Goal: Transaction & Acquisition: Purchase product/service

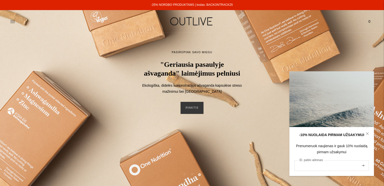
click at [317, 167] on input "El. pašto adresas" at bounding box center [331, 165] width 74 height 11
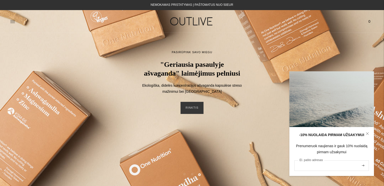
click at [307, 165] on input "El. pašto adresas" at bounding box center [331, 165] width 74 height 11
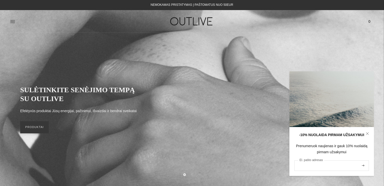
type input "**********"
click at [362, 168] on button "submit" at bounding box center [363, 166] width 6 height 10
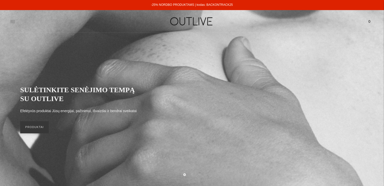
click at [12, 23] on icon at bounding box center [12, 21] width 5 height 5
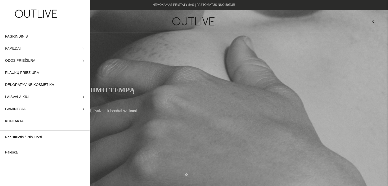
click at [80, 46] on link "PAPILDAI" at bounding box center [45, 49] width 90 height 12
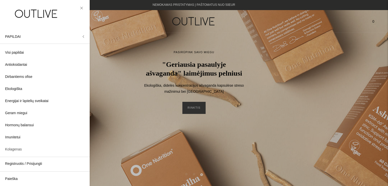
click at [18, 149] on span "Kolagenas" at bounding box center [13, 150] width 17 height 6
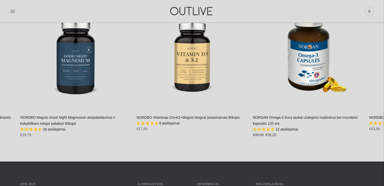
scroll to position [1007, 0]
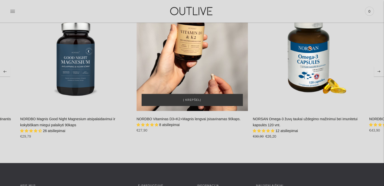
click at [199, 60] on div "NORDBO Vitaminas D3+K2+Magnis lengvai įsisavinamas 90kaps.\a" at bounding box center [192, 55] width 111 height 111
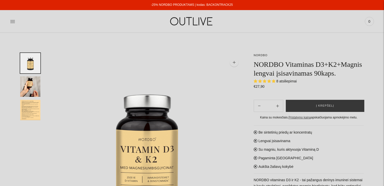
select select "**********"
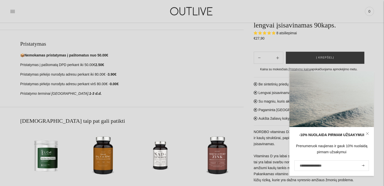
scroll to position [228, 0]
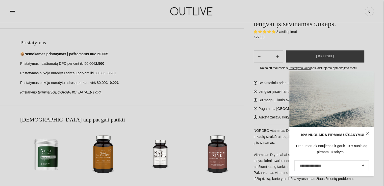
click at [368, 135] on icon at bounding box center [367, 133] width 3 height 3
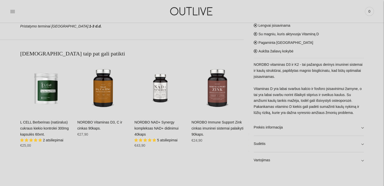
scroll to position [307, 0]
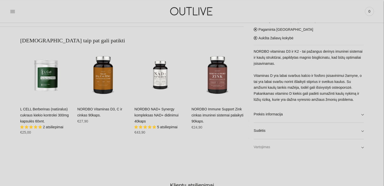
click at [362, 150] on link "Vartojimas" at bounding box center [309, 147] width 110 height 16
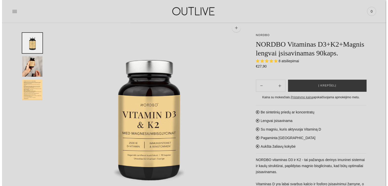
scroll to position [30, 0]
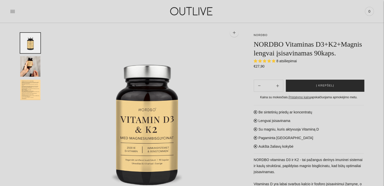
click at [322, 87] on span "Į krepšelį" at bounding box center [325, 85] width 18 height 5
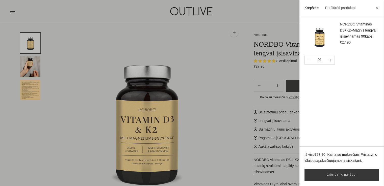
click at [217, 34] on div at bounding box center [192, 93] width 384 height 186
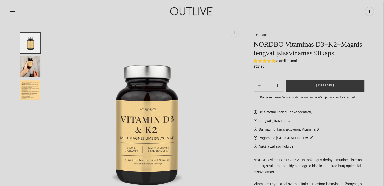
click at [9, 14] on div "PAGRINDINIS PAPILDAI Visi papildai Antioksidantai Dirbantiems ofise Ekologiška …" at bounding box center [192, 11] width 384 height 17
click at [14, 11] on icon at bounding box center [12, 11] width 5 height 5
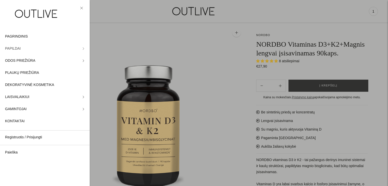
click at [82, 49] on icon at bounding box center [83, 48] width 3 height 3
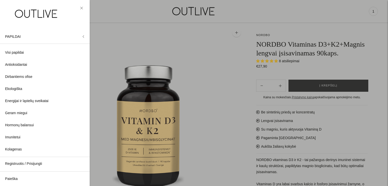
click at [80, 8] on link at bounding box center [81, 8] width 6 height 6
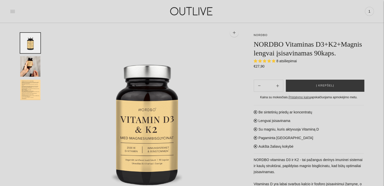
click at [12, 13] on icon at bounding box center [12, 11] width 5 height 5
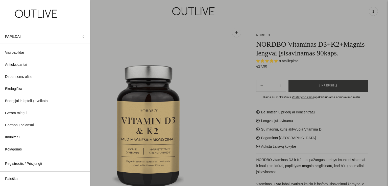
click at [40, 16] on img at bounding box center [36, 13] width 63 height 17
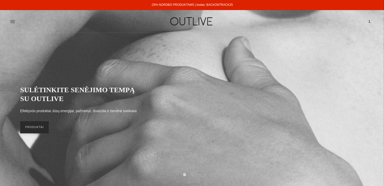
click at [40, 132] on link "PRODUKTAI" at bounding box center [34, 127] width 29 height 12
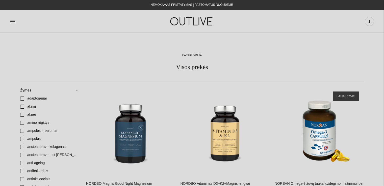
click at [9, 23] on div "PAGRINDINIS PAPILDAI Visi papildai Antioksidantai Dirbantiems ofise Ekologiška …" at bounding box center [192, 21] width 384 height 17
drag, startPoint x: 16, startPoint y: 22, endPoint x: 12, endPoint y: 20, distance: 5.2
click at [12, 20] on div at bounding box center [70, 21] width 121 height 17
click at [12, 20] on icon at bounding box center [12, 21] width 5 height 5
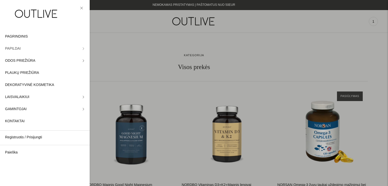
click at [82, 48] on link "PAPILDAI" at bounding box center [45, 49] width 90 height 12
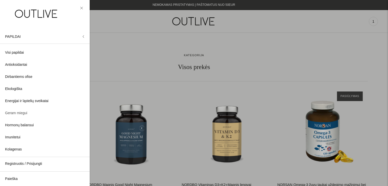
click at [23, 112] on span "Geram miegui" at bounding box center [16, 113] width 22 height 6
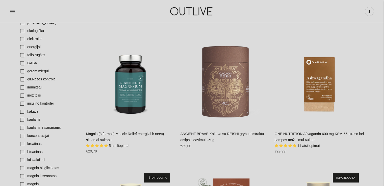
scroll to position [311, 0]
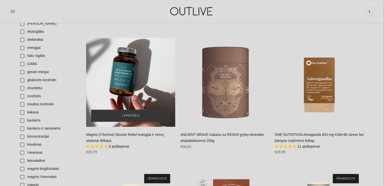
click at [134, 83] on div "Magnis (3 formos) Muscle Relief energijai ir nervų sistemai 90kaps.\a" at bounding box center [130, 82] width 89 height 89
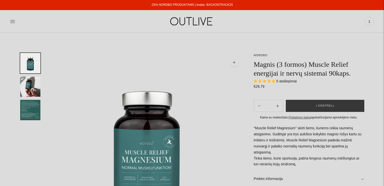
select select "**********"
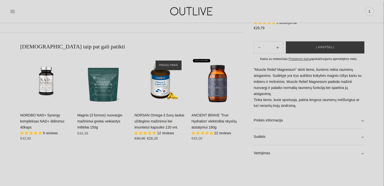
scroll to position [303, 0]
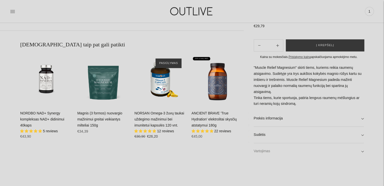
click at [361, 152] on link "Vartojimas" at bounding box center [309, 151] width 110 height 16
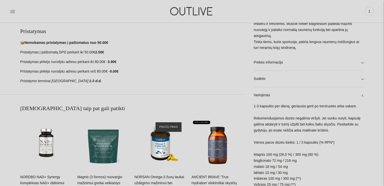
scroll to position [227, 0]
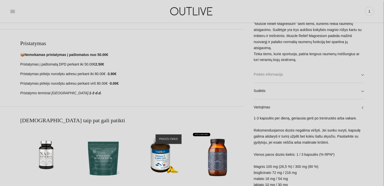
click at [362, 69] on link "Prekės informacija" at bounding box center [309, 75] width 110 height 16
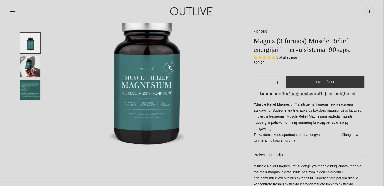
scroll to position [58, 0]
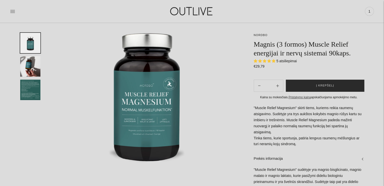
click at [320, 87] on span "Į krepšelį" at bounding box center [325, 85] width 18 height 5
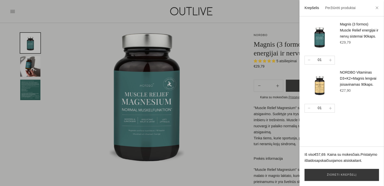
click at [224, 54] on div at bounding box center [192, 93] width 384 height 186
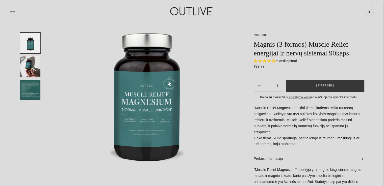
click at [10, 11] on icon at bounding box center [12, 11] width 5 height 5
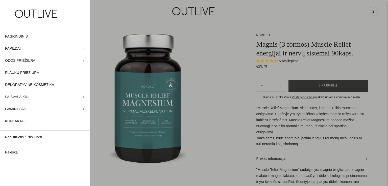
click at [82, 97] on icon at bounding box center [83, 97] width 3 height 3
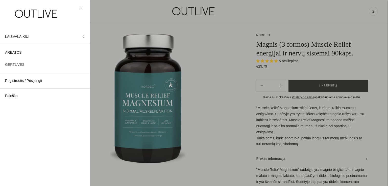
click at [11, 66] on span "GERTUVĖS" at bounding box center [14, 65] width 19 height 6
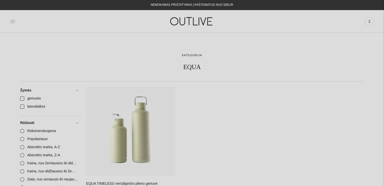
click at [13, 20] on icon at bounding box center [12, 21] width 5 height 5
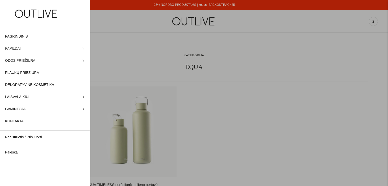
click at [82, 48] on icon at bounding box center [83, 48] width 3 height 3
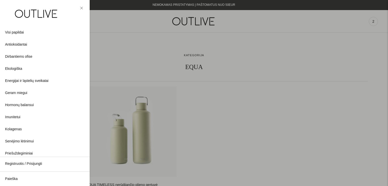
scroll to position [21, 0]
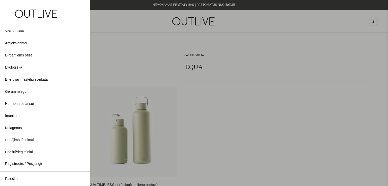
click at [21, 142] on span "Senėjimo lėtinimui" at bounding box center [19, 140] width 29 height 6
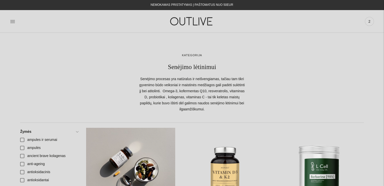
click at [140, 156] on div "NORDBO NAD+ Synergy kompleksas NAD+ didinimui 40kaps\a" at bounding box center [130, 172] width 89 height 89
click at [139, 158] on div "NORDBO NAD+ Synergy kompleksas NAD+ didinimui 40kaps\a" at bounding box center [130, 172] width 89 height 89
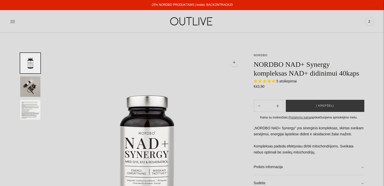
select select "**********"
click at [193, 70] on img at bounding box center [146, 149] width 193 height 193
select select "**********"
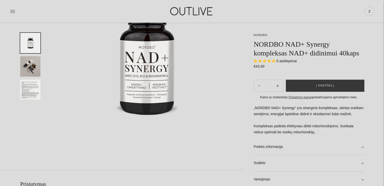
scroll to position [91, 0]
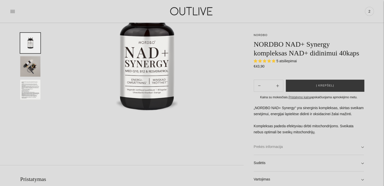
click at [362, 147] on link "Prekės informacija" at bounding box center [309, 147] width 110 height 16
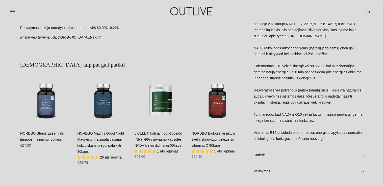
scroll to position [293, 0]
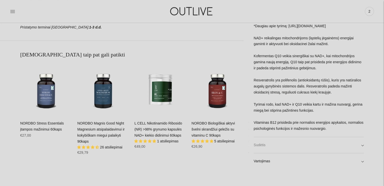
click at [362, 144] on link "Sudėtis" at bounding box center [309, 145] width 110 height 16
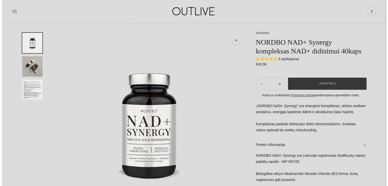
scroll to position [8, 0]
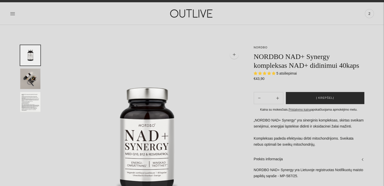
click at [303, 95] on button "Į krepšelį" at bounding box center [325, 98] width 78 height 12
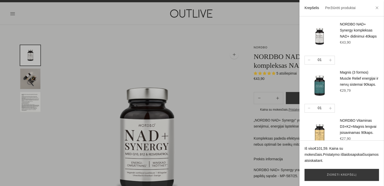
click at [14, 15] on div at bounding box center [192, 93] width 384 height 186
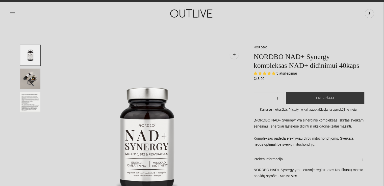
click at [11, 15] on icon at bounding box center [12, 13] width 5 height 5
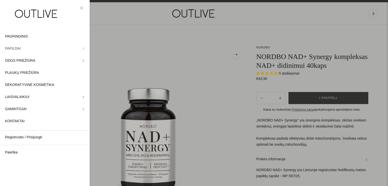
click at [82, 49] on icon at bounding box center [83, 48] width 3 height 3
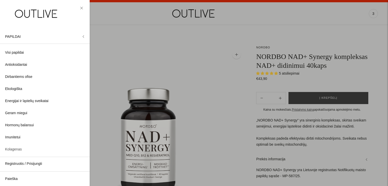
click at [20, 150] on span "Kolagenas" at bounding box center [13, 150] width 17 height 6
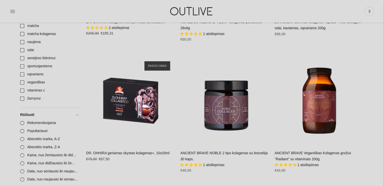
scroll to position [202, 0]
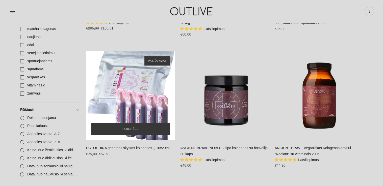
click at [145, 90] on div "DR. OHHIRA geriamas skystas kolagenas+, 10x20ml\a" at bounding box center [130, 95] width 89 height 89
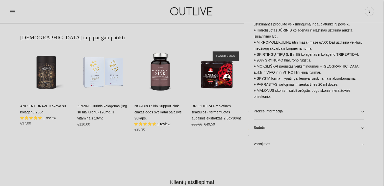
scroll to position [311, 0]
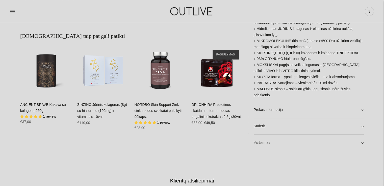
click at [362, 142] on link "Vartojimas" at bounding box center [309, 143] width 110 height 16
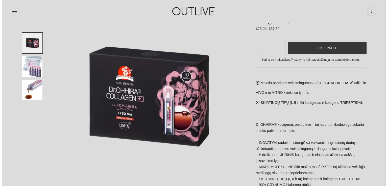
scroll to position [29, 0]
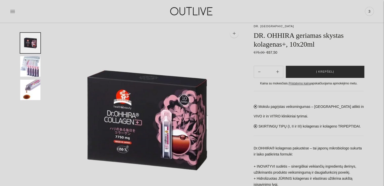
click at [315, 72] on button "Į krepšelį" at bounding box center [325, 72] width 78 height 12
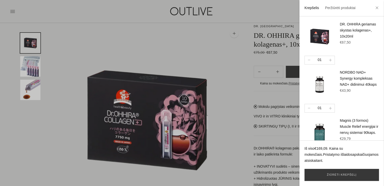
click at [12, 10] on div at bounding box center [192, 93] width 384 height 186
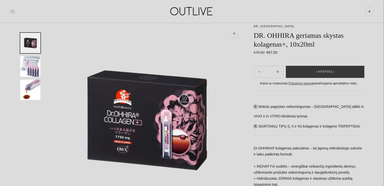
click at [14, 12] on icon at bounding box center [12, 11] width 5 height 5
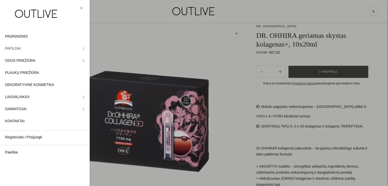
click at [82, 50] on icon at bounding box center [83, 48] width 3 height 3
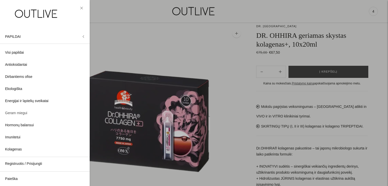
click at [23, 112] on span "Geram miegui" at bounding box center [16, 113] width 22 height 6
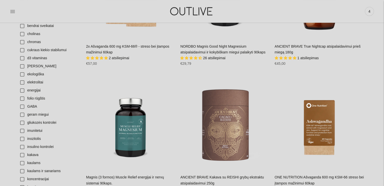
scroll to position [289, 0]
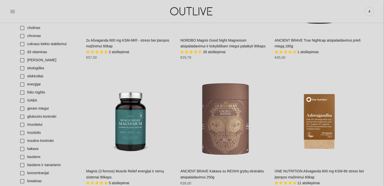
scroll to position [297, 0]
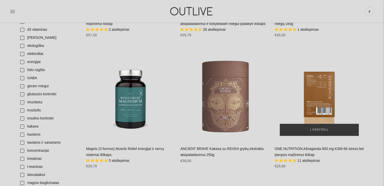
click at [312, 92] on div "ONE NUTRITION Ašvaganda 600 mg KSM-66 streso bei įtampos mažinimui 60kap\a" at bounding box center [319, 96] width 89 height 89
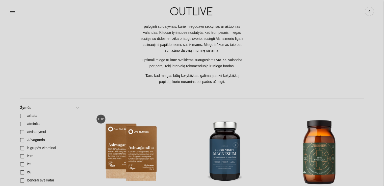
scroll to position [121, 0]
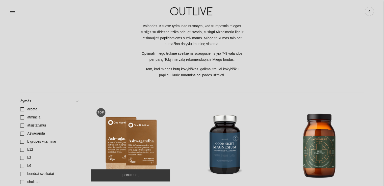
click at [141, 131] on img "2x Ašvaganda 600 mg KSM-66® - streso bei įtampos mažinimui 60kap\a" at bounding box center [130, 141] width 89 height 89
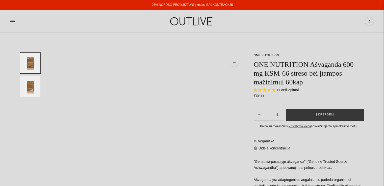
select select "**********"
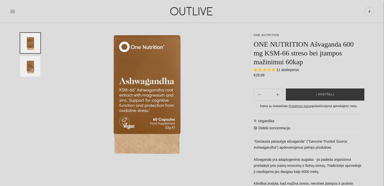
scroll to position [74, 0]
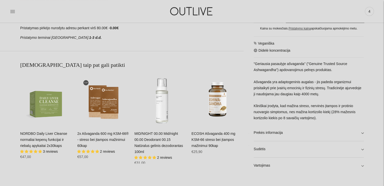
click at [360, 168] on link "Vartojimas" at bounding box center [309, 166] width 110 height 16
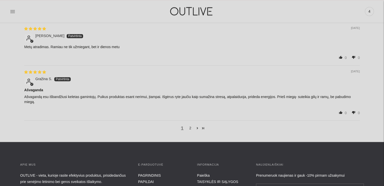
scroll to position [829, 0]
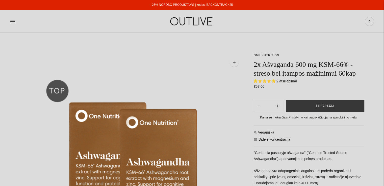
select select "**********"
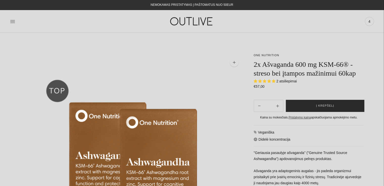
drag, startPoint x: 319, startPoint y: 106, endPoint x: 328, endPoint y: 108, distance: 8.7
click at [328, 108] on span "Į krepšelį" at bounding box center [325, 105] width 18 height 5
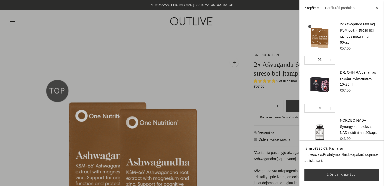
click at [13, 21] on div at bounding box center [192, 93] width 384 height 186
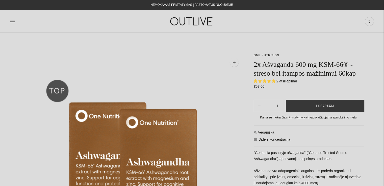
click at [13, 21] on icon at bounding box center [12, 21] width 5 height 5
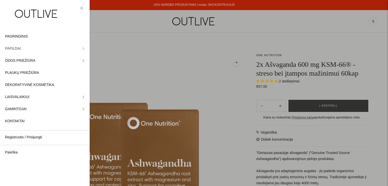
click at [79, 50] on link "PAPILDAI" at bounding box center [45, 49] width 90 height 12
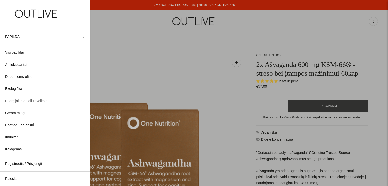
click at [41, 99] on span "Energijai ir ląstelių sveikatai" at bounding box center [26, 101] width 43 height 6
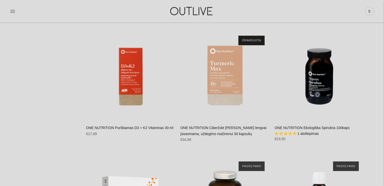
scroll to position [1043, 0]
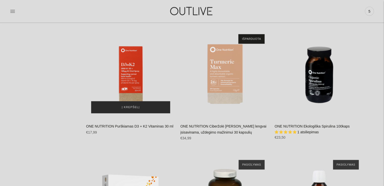
click at [131, 109] on span "Į krepšelį" at bounding box center [131, 107] width 18 height 5
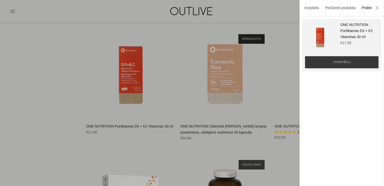
click at [144, 149] on div at bounding box center [192, 93] width 384 height 186
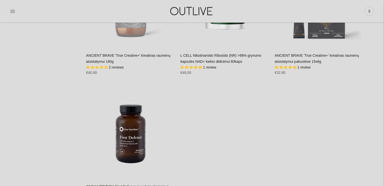
scroll to position [2933, 0]
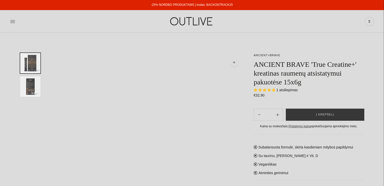
select select "**********"
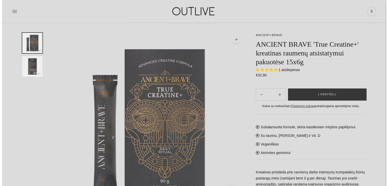
scroll to position [19, 0]
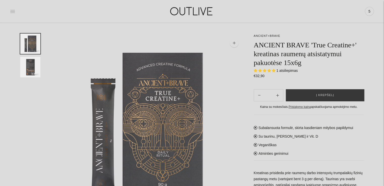
click at [14, 13] on icon at bounding box center [12, 11] width 5 height 5
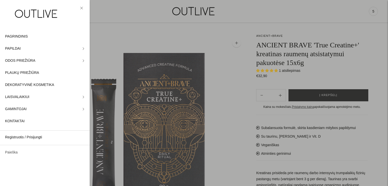
click at [17, 154] on link "Paieška" at bounding box center [45, 153] width 90 height 12
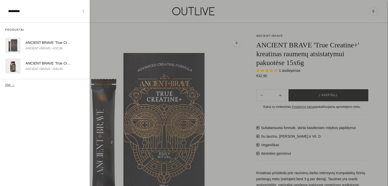
type input "*********"
click at [10, 84] on button "Visi →" at bounding box center [10, 85] width 10 height 4
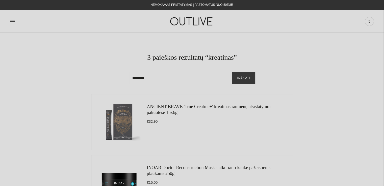
click at [10, 23] on div "PAGRINDINIS PAPILDAI Visi papildai Antioksidantai Dirbantiems ofise Ekologiška …" at bounding box center [192, 21] width 384 height 17
click at [11, 22] on icon at bounding box center [12, 21] width 5 height 5
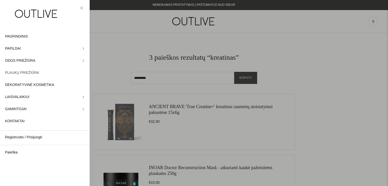
click at [27, 71] on span "PLAUKŲ PRIEŽIŪRA" at bounding box center [22, 73] width 34 height 6
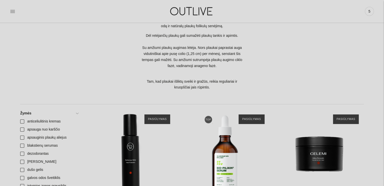
scroll to position [124, 0]
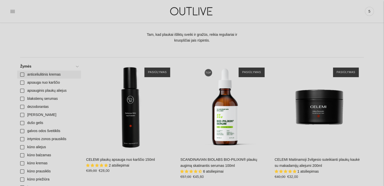
click at [24, 73] on link "anticeliulitinis kremas" at bounding box center [49, 75] width 64 height 8
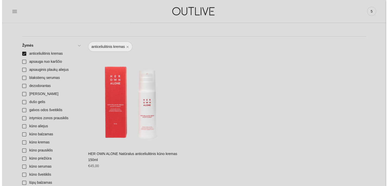
scroll to position [154, 0]
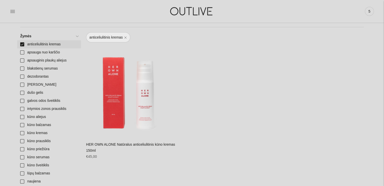
click at [23, 44] on link "anticeliulitinis kremas" at bounding box center [49, 44] width 64 height 8
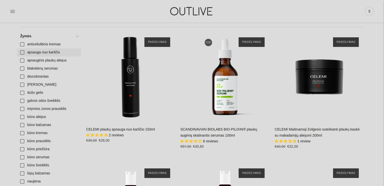
click at [22, 51] on link "apsauga nuo karščio" at bounding box center [49, 52] width 64 height 8
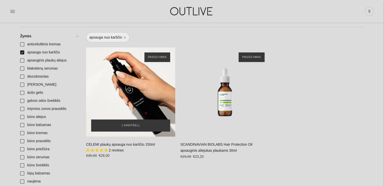
click at [131, 70] on div "CELEMI plaukų apsauga nuo karščio 150ml\a" at bounding box center [130, 91] width 89 height 89
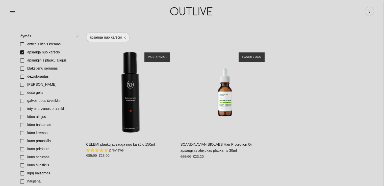
click at [11, 14] on link at bounding box center [12, 11] width 5 height 11
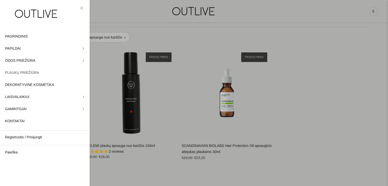
click at [23, 73] on span "PLAUKŲ PRIEŽIŪRA" at bounding box center [22, 73] width 34 height 6
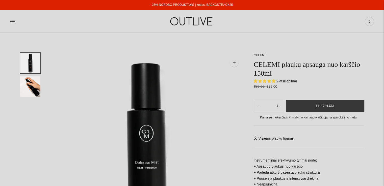
select select "**********"
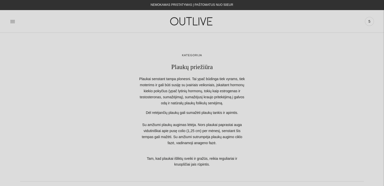
click at [367, 26] on link "5" at bounding box center [369, 21] width 9 height 11
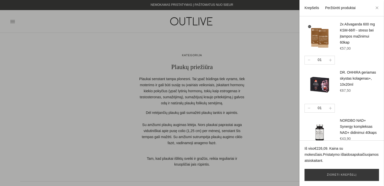
click at [337, 8] on link "Peržiūrėti produktai" at bounding box center [340, 8] width 31 height 4
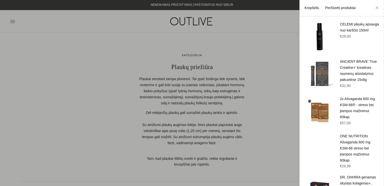
click at [308, 9] on link "Krepšelis" at bounding box center [311, 8] width 15 height 4
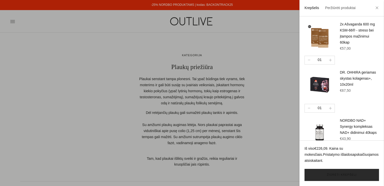
click at [337, 173] on link "Žiūrėti krepšelį" at bounding box center [341, 175] width 74 height 12
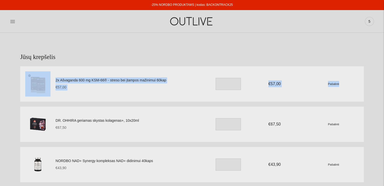
drag, startPoint x: 384, startPoint y: 51, endPoint x: 386, endPoint y: 75, distance: 23.6
click at [348, 52] on section "Jūsų krepšelis 2x Ašvaganda 600 mg KSM-66® - streso bei įtampos mažinimui 60kap…" at bounding box center [192, 184] width 384 height 303
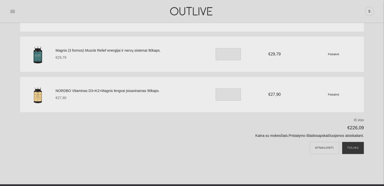
scroll to position [160, 0]
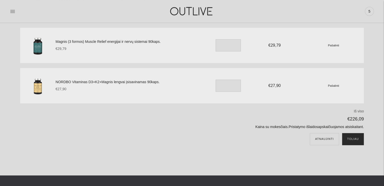
click at [356, 140] on button "Toliau" at bounding box center [353, 139] width 22 height 12
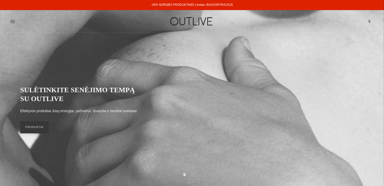
click at [367, 23] on span "5" at bounding box center [369, 21] width 7 height 7
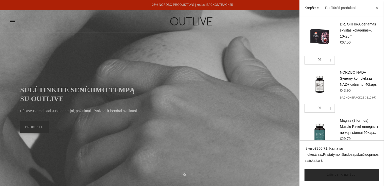
click at [336, 178] on link "Žiūrėti krepšelį" at bounding box center [341, 175] width 74 height 12
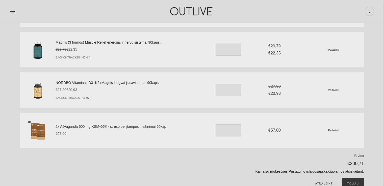
scroll to position [122, 0]
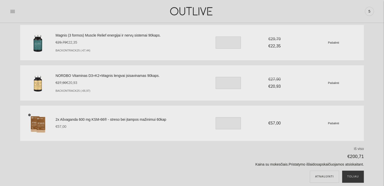
click at [334, 124] on small "Pašalinti" at bounding box center [333, 123] width 11 height 3
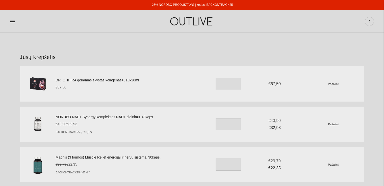
click at [17, 18] on div at bounding box center [70, 21] width 121 height 17
click at [6, 24] on div "PAGRINDINIS PAPILDAI Visi papildai Antioksidantai Dirbantiems ofise Ekologiška …" at bounding box center [192, 21] width 384 height 17
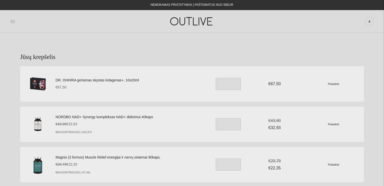
click at [12, 21] on icon at bounding box center [12, 21] width 5 height 5
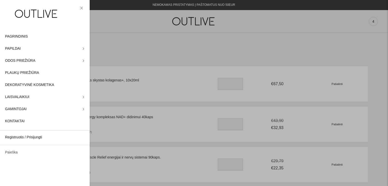
click at [20, 154] on link "Paieška" at bounding box center [45, 153] width 90 height 12
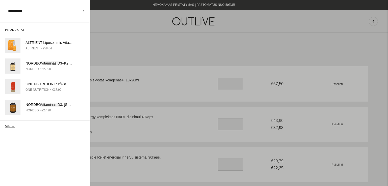
type input "**********"
click at [5, 124] on button "Visi →" at bounding box center [10, 126] width 10 height 4
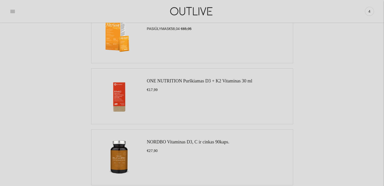
scroll to position [151, 0]
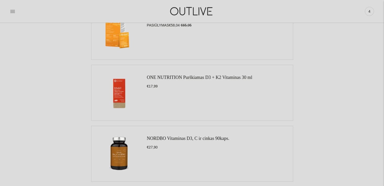
click at [226, 76] on link "ONE NUTRITION Purškiamas D3 + K2 Vitaminas 30 ml" at bounding box center [199, 77] width 105 height 5
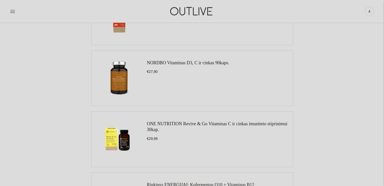
scroll to position [90, 0]
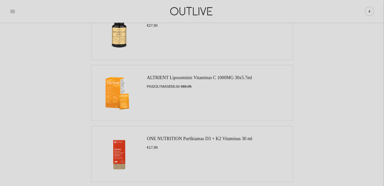
click at [370, 12] on span "4" at bounding box center [369, 11] width 7 height 7
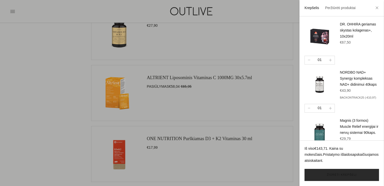
click at [343, 172] on link "Žiūrėti krepšelį" at bounding box center [341, 175] width 74 height 12
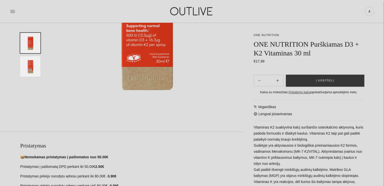
scroll to position [134, 0]
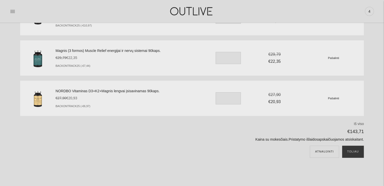
scroll to position [108, 0]
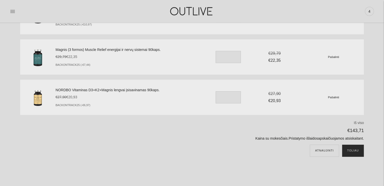
click at [351, 152] on button "Toliau" at bounding box center [353, 151] width 22 height 12
